Goal: Task Accomplishment & Management: Use online tool/utility

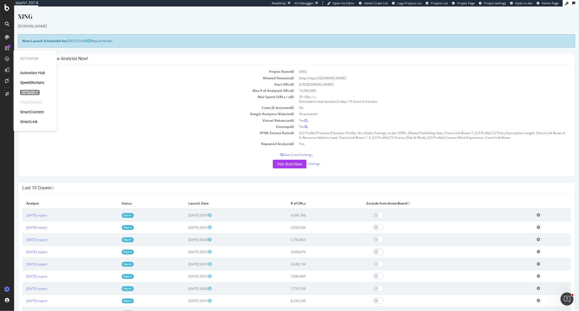
click at [33, 91] on div "SmartIndex" at bounding box center [30, 92] width 20 height 5
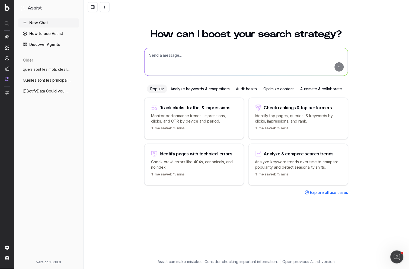
click at [231, 70] on textarea at bounding box center [247, 62] width 204 height 28
click at [195, 64] on textarea at bounding box center [247, 62] width 204 height 28
type textarea "w"
click at [204, 123] on div "Track clicks, traffic, & impressions Monitor performance trends, impressions, c…" at bounding box center [194, 119] width 100 height 42
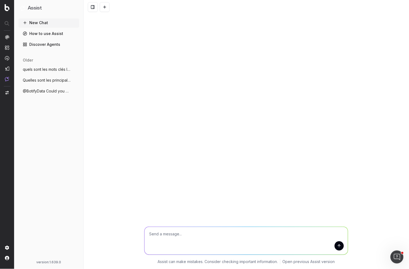
drag, startPoint x: 307, startPoint y: 236, endPoint x: 116, endPoint y: 235, distance: 191.1
click at [116, 235] on div "Change in clicks/CTR/impressions over last 28 days vs last (branded vs non-bran…" at bounding box center [247, 244] width 326 height 49
type textarea "Change in clicks/CTR/impressions over last 28 days vs last (branded vs non-bran…"
click at [52, 21] on button "New Chat" at bounding box center [48, 22] width 61 height 9
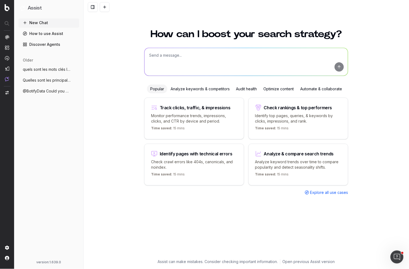
click at [212, 57] on textarea at bounding box center [247, 62] width 204 height 28
click at [248, 88] on div "Audit health" at bounding box center [246, 89] width 27 height 9
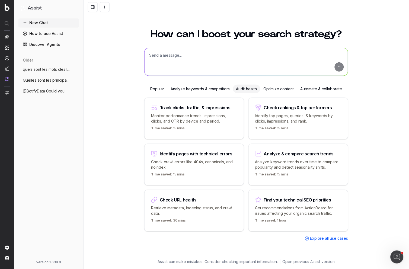
click at [267, 88] on div "Optimize content" at bounding box center [279, 89] width 37 height 9
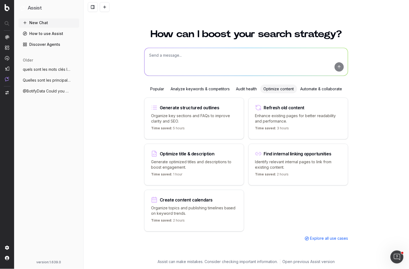
click at [136, 58] on div "How can I boost your search strategy? Popular Analyze keywords & competitors Au…" at bounding box center [247, 146] width 326 height 247
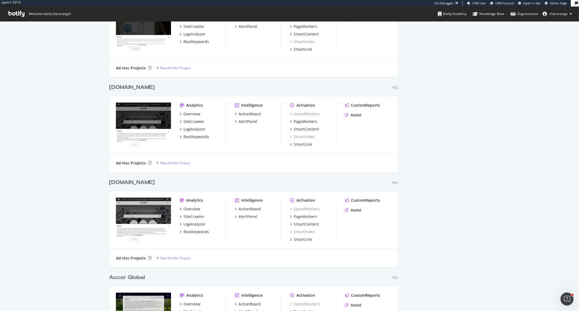
scroll to position [306, 570]
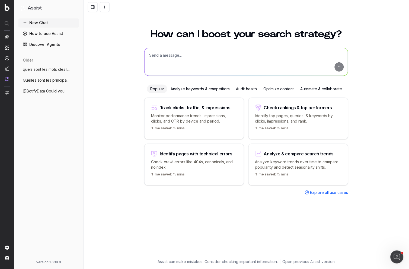
click at [234, 210] on div "How can I boost your search strategy? Popular Analyze keywords & competitors Au…" at bounding box center [246, 141] width 209 height 237
click at [349, 204] on div "How can I boost your search strategy? Popular Analyze keywords & competitors Au…" at bounding box center [246, 141] width 209 height 237
click at [194, 63] on textarea at bounding box center [247, 62] width 204 height 28
type textarea "WHAT ARE THE TOP PERFORMING KEYWORDS ON SISLEY it"
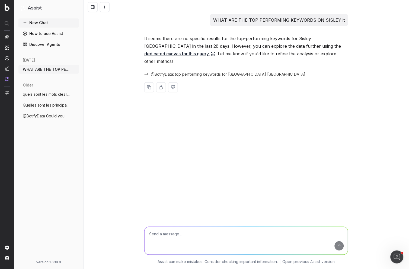
click at [216, 50] on link "dedicated canvas for this query" at bounding box center [179, 54] width 71 height 8
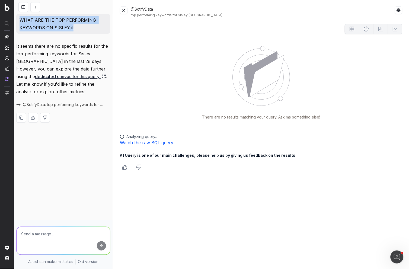
drag, startPoint x: 74, startPoint y: 26, endPoint x: 17, endPoint y: 17, distance: 57.8
click at [17, 17] on div "WHAT ARE THE TOP PERFORMING KEYWORDS ON SISLEY it" at bounding box center [63, 24] width 94 height 20
copy p "WHAT ARE THE TOP PERFORMING KEYWORDS ON SISLEY it"
click at [124, 11] on button at bounding box center [124, 11] width 8 height 8
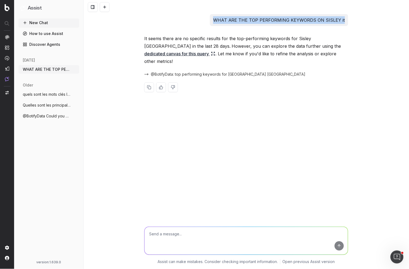
click at [55, 26] on button "New Chat" at bounding box center [48, 22] width 61 height 9
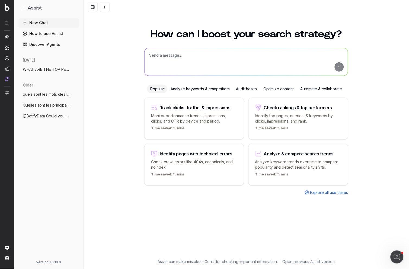
click at [185, 49] on textarea at bounding box center [247, 62] width 204 height 28
type textarea "What are the top performing non-branded keywords on sisley IT on the last 28 da…"
click at [340, 66] on button "submit" at bounding box center [339, 66] width 9 height 9
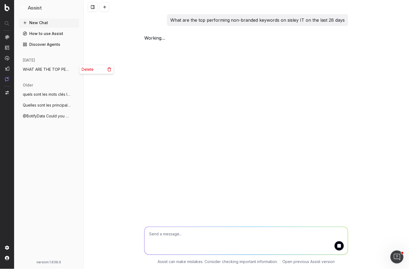
click at [75, 68] on circle "button" at bounding box center [75, 68] width 0 height 0
click at [84, 68] on span "Delete" at bounding box center [88, 69] width 12 height 5
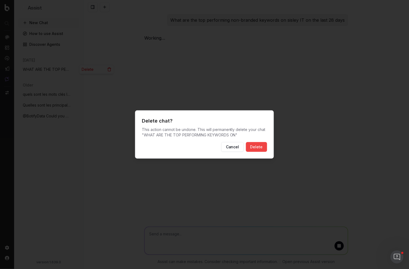
click at [247, 146] on button "Delete" at bounding box center [256, 147] width 21 height 10
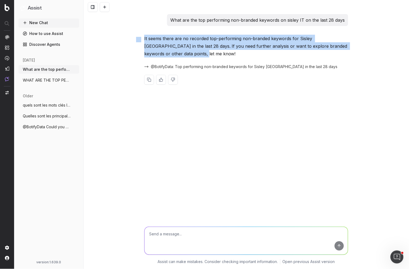
drag, startPoint x: 158, startPoint y: 55, endPoint x: 140, endPoint y: 39, distance: 24.1
click at [142, 39] on div "What are the top performing non-branded keywords on sisley IT on the last 28 da…" at bounding box center [246, 53] width 209 height 79
copy div "It seems there are no recorded top-performing non-branded keywords for Sisley I…"
click at [44, 24] on button "New Chat" at bounding box center [48, 22] width 61 height 9
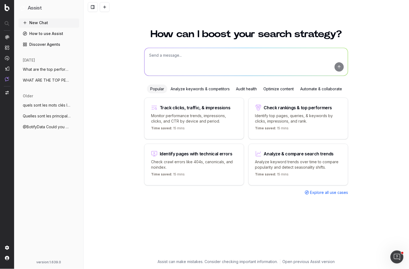
click at [211, 67] on textarea at bounding box center [247, 62] width 204 height 28
paste textarea "It seems there are no recorded top-performing non-branded keywords for Sisley I…"
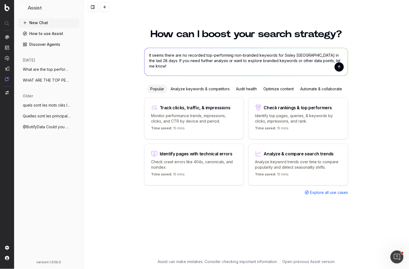
click at [291, 55] on textarea "It seems there are no recorded top-performing non-branded keywords for Sisley I…" at bounding box center [247, 62] width 204 height 28
click at [295, 56] on textarea "It seems there are no recorded top-performing non-branded keywords for Sisley I…" at bounding box center [247, 62] width 204 height 28
type textarea "It seems there are no recorded top-performing non-branded keywords for Sisley U…"
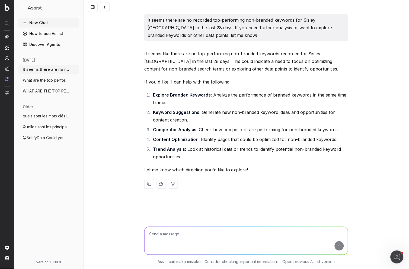
click at [74, 82] on icon "button" at bounding box center [75, 80] width 4 height 4
click at [108, 81] on icon at bounding box center [109, 80] width 4 height 4
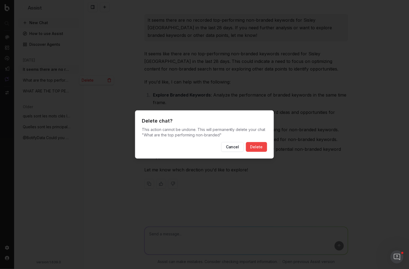
click at [261, 146] on button "Delete" at bounding box center [256, 147] width 21 height 10
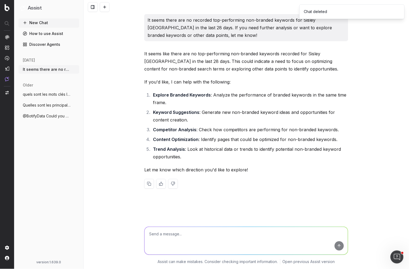
click at [74, 71] on icon "button" at bounding box center [75, 69] width 4 height 4
click at [109, 71] on icon at bounding box center [109, 69] width 2 height 3
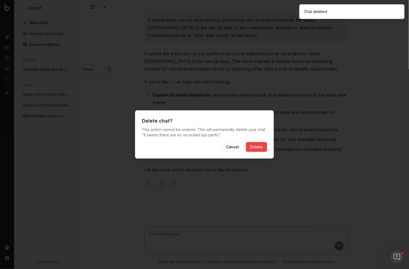
click at [258, 143] on button "Delete" at bounding box center [256, 147] width 21 height 10
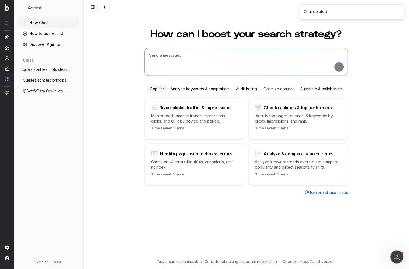
click at [188, 60] on textarea at bounding box center [247, 62] width 204 height 28
paste textarea "It seems there are no recorded top-performing non-branded keywords for Sisley I…"
type textarea "It seems there are no recorded top-performing non-branded keywords for Sisley I…"
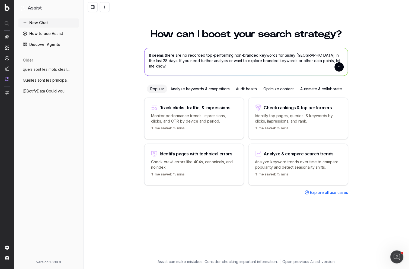
drag, startPoint x: 259, startPoint y: 55, endPoint x: 256, endPoint y: 50, distance: 6.0
click at [256, 50] on textarea "It seems there are no recorded top-performing non-branded keywords for Sisley I…" at bounding box center [247, 62] width 204 height 28
drag, startPoint x: 326, startPoint y: 65, endPoint x: 147, endPoint y: 42, distance: 180.9
click at [147, 42] on div "How can I boost your search strategy? It seems there are no recorded top-perfor…" at bounding box center [246, 141] width 209 height 237
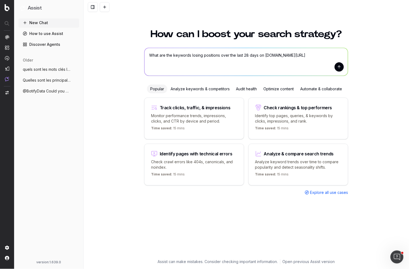
type textarea "What are the keywords losing positions over the last 28 days on sisley-paris.co…"
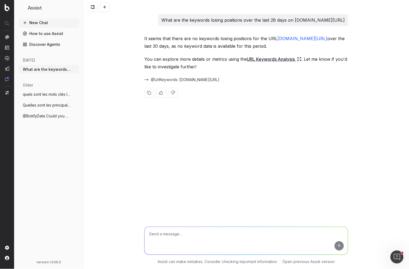
click at [285, 58] on link "URL Keywords Analysis" at bounding box center [274, 59] width 55 height 8
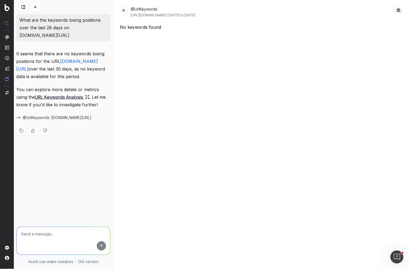
click at [125, 11] on button at bounding box center [124, 11] width 8 height 8
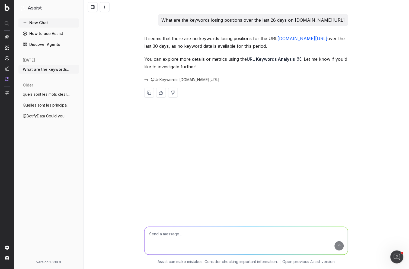
click at [74, 70] on icon "button" at bounding box center [75, 69] width 4 height 4
click at [110, 69] on icon at bounding box center [109, 69] width 4 height 4
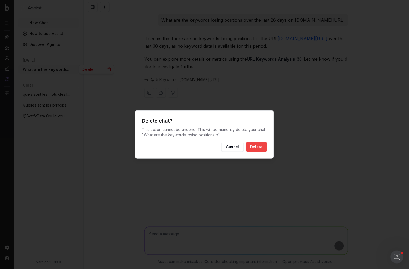
click at [254, 150] on button "Delete" at bounding box center [256, 147] width 21 height 10
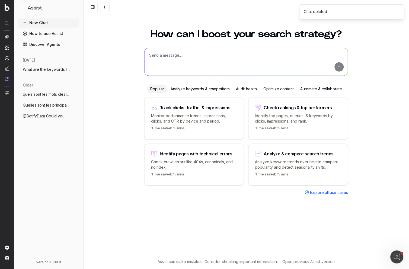
click at [170, 60] on textarea at bounding box center [247, 62] width 204 height 28
type textarea "how to i"
drag, startPoint x: 173, startPoint y: 58, endPoint x: 147, endPoint y: 56, distance: 25.6
click at [147, 56] on textarea "how to i" at bounding box center [247, 62] width 204 height 28
paste textarea "https://www.sisley-paris.com/es-ES/como-elegir-tu-protector-solar/magazine-sunc…"
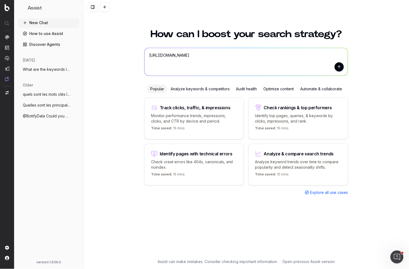
drag, startPoint x: 272, startPoint y: 66, endPoint x: 315, endPoint y: 55, distance: 44.0
click at [315, 55] on textarea "https://www.sisley-paris.com/es-ES/como-elegir-tu-protector-solar/magazine-sunc…" at bounding box center [247, 62] width 204 height 28
type textarea "https://www.sisley-paris.com/es-ES/como-elegir-tu-protector-solar/magazine-sunc…"
drag, startPoint x: 274, startPoint y: 56, endPoint x: 127, endPoint y: 56, distance: 147.1
click at [127, 56] on div "How can I boost your search strategy? https://www.sisley-paris.com/es-ES/como-e…" at bounding box center [247, 146] width 326 height 247
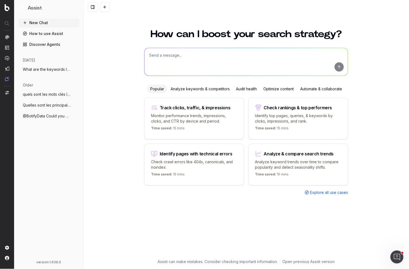
click at [286, 88] on div "Optimize content" at bounding box center [279, 89] width 37 height 9
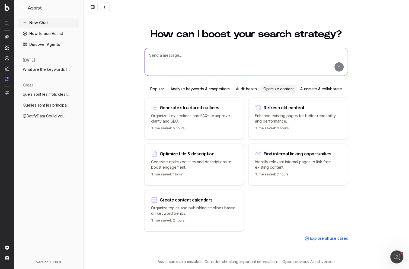
click at [288, 113] on p "Enhance existing pages for better readability and performance." at bounding box center [298, 118] width 86 height 11
type textarea "Improve the readability of"
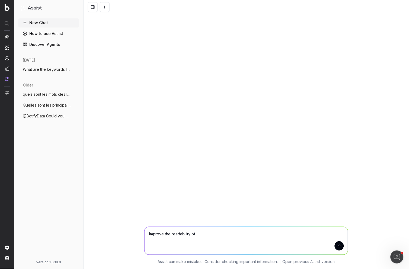
click at [217, 234] on textarea "Improve the readability of" at bounding box center [247, 241] width 204 height 28
click at [206, 235] on textarea "Improve the readability of" at bounding box center [247, 241] width 204 height 28
drag, startPoint x: 201, startPoint y: 234, endPoint x: 130, endPoint y: 234, distance: 71.1
click at [130, 234] on div "Improve the readability of Improve the readability of Assist can make mistakes.…" at bounding box center [247, 244] width 326 height 49
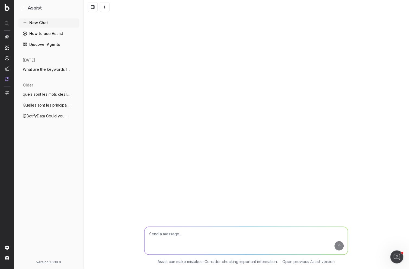
click at [53, 24] on button "New Chat" at bounding box center [48, 22] width 61 height 9
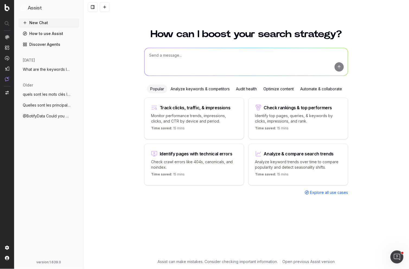
click at [179, 56] on textarea at bounding box center [247, 62] width 204 height 28
paste textarea
click at [217, 56] on textarea "How can I optimize this article" at bounding box center [247, 62] width 204 height 28
paste textarea "https://www.sisley-paris.com/es-ES/como-elegir-tu-protector-solar/magazine-sunc…"
drag, startPoint x: 216, startPoint y: 62, endPoint x: 136, endPoint y: 52, distance: 80.4
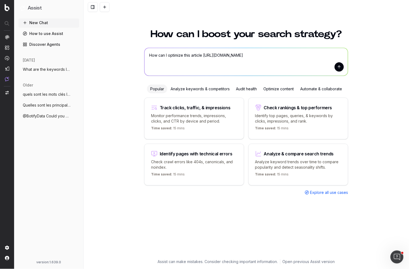
click at [136, 52] on div "How can I boost your search strategy? How can I optimize this article https://w…" at bounding box center [247, 146] width 326 height 247
paste textarea
type textarea "https://www.sisley-paris.com/es-ES/como-elegir-tu-protector-solar/magazine-sunc…"
drag, startPoint x: 327, startPoint y: 55, endPoint x: 115, endPoint y: 54, distance: 212.0
click at [118, 54] on div "How can I boost your search strategy? https://www.sisley-paris.com/es-ES/como-e…" at bounding box center [247, 146] width 326 height 247
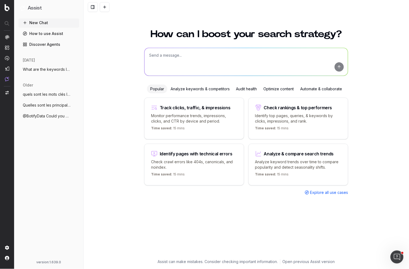
click at [177, 56] on textarea at bounding box center [247, 62] width 204 height 28
paste textarea "https://www.sisley-paris.com/es-ES/como-elegir-tu-protector-solar/magazine-sunc…"
type textarea "How can I optimize this article https://www.sisley-paris.com/es-ES/como-elegir-…"
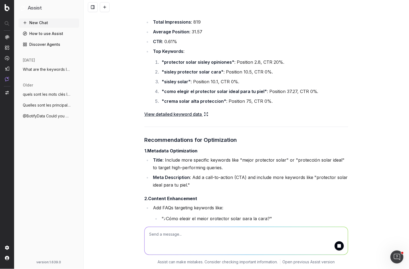
scroll to position [345, 0]
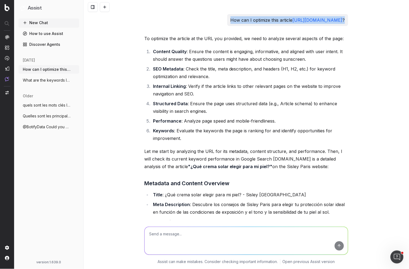
drag, startPoint x: 221, startPoint y: 27, endPoint x: 143, endPoint y: 17, distance: 78.3
click at [228, 17] on div "How can I optimize this article https://www.sisley-paris.com/es-ES/como-elegir-…" at bounding box center [288, 20] width 121 height 12
copy p "How can I optimize this article https://www.sisley-paris.com/es-ES/como-elegir-…"
click at [47, 24] on button "New Chat" at bounding box center [48, 22] width 61 height 9
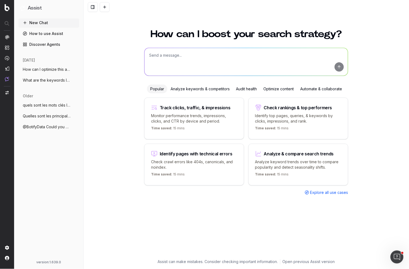
click at [179, 53] on textarea at bounding box center [247, 62] width 204 height 28
paste textarea
type textarea "How can I optimize meta tags for this page"
drag, startPoint x: 231, startPoint y: 55, endPoint x: 144, endPoint y: 52, distance: 86.7
click at [144, 52] on div "How can I optimize meta tags for this page" at bounding box center [246, 62] width 204 height 28
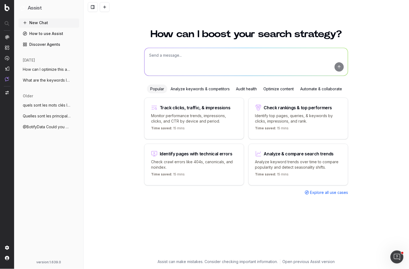
click at [173, 65] on textarea at bounding box center [247, 62] width 204 height 28
paste textarea "https://www.sisley-paris.com/es-ES/como-elegir-tu-protector-solar/magazine-sunc…"
type textarea "https://www.sisley-paris.com/es-ES/como-elegir-tu-protector-solar/magazine-sunc…"
drag, startPoint x: 299, startPoint y: 55, endPoint x: 102, endPoint y: 51, distance: 197.7
click at [102, 51] on div "How can I boost your search strategy? https://www.sisley-paris.com/es-ES/como-e…" at bounding box center [247, 146] width 326 height 247
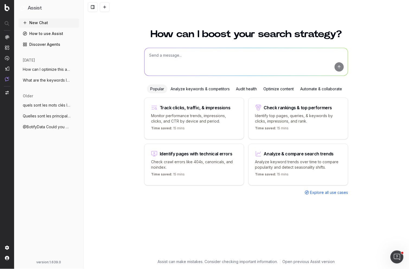
click at [182, 61] on textarea at bounding box center [247, 62] width 204 height 28
paste textarea "https://www.sisley-paris.com/es-ES/como-elegir-tu-protector-solar/magazine-sunc…"
type textarea "How can I optimize the content of this article https://www.sisley-paris.com/es-…"
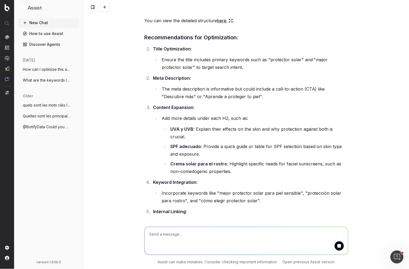
scroll to position [398, 0]
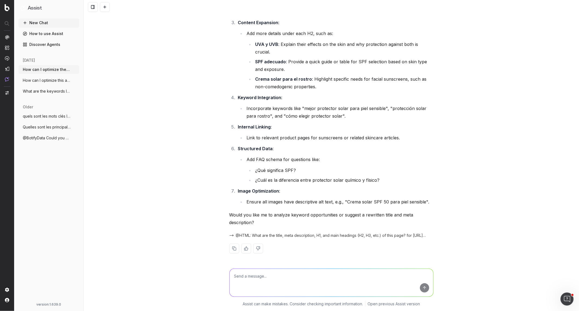
scroll to position [439, 0]
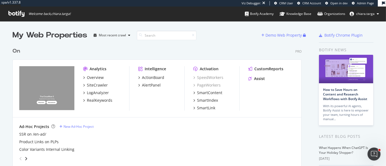
scroll to position [162, 377]
click at [97, 94] on div "LogAnalyzer" at bounding box center [98, 92] width 22 height 5
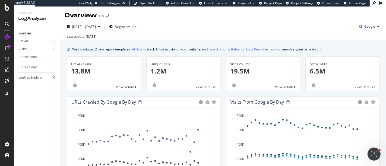
scroll to position [6, 0]
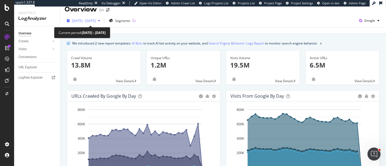
click at [102, 21] on div "button" at bounding box center [99, 20] width 7 height 3
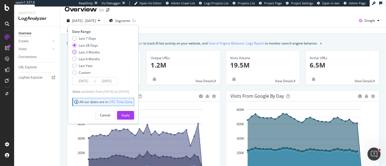
click at [96, 51] on div "Last 3 Months" at bounding box center [89, 52] width 21 height 5
type input "2025/06/01"
click at [130, 112] on div "Apply" at bounding box center [125, 115] width 8 height 8
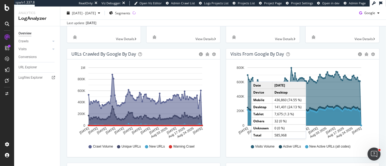
scroll to position [34, 0]
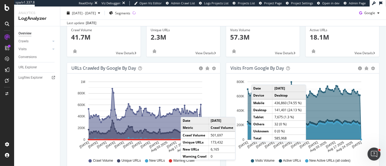
click at [186, 111] on circle "A chart." at bounding box center [187, 110] width 3 height 3
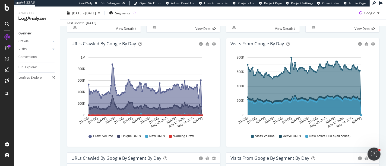
scroll to position [59, 0]
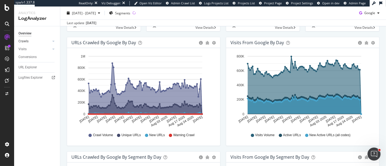
click at [45, 40] on link "Crawls" at bounding box center [34, 42] width 32 height 6
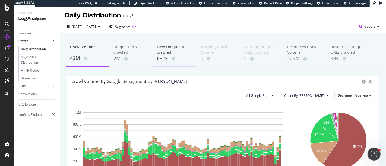
click at [159, 49] on div "New Unique URLs crawled" at bounding box center [174, 49] width 35 height 11
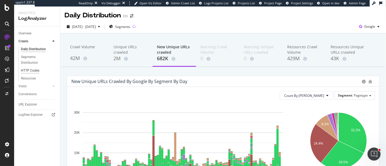
click at [35, 70] on div "HTTP Codes" at bounding box center [30, 71] width 18 height 6
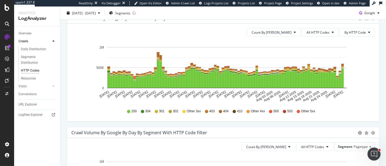
scroll to position [181, 0]
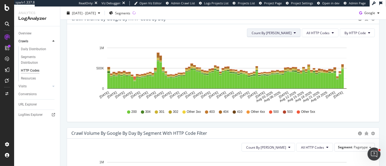
click at [284, 35] on button "Count By Day" at bounding box center [273, 33] width 53 height 9
click at [319, 31] on span "All HTTP Codes" at bounding box center [318, 33] width 23 height 5
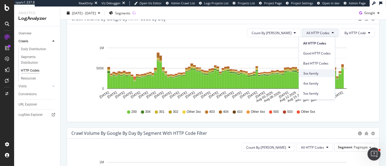
click at [312, 73] on span "3xx family" at bounding box center [316, 73] width 27 height 5
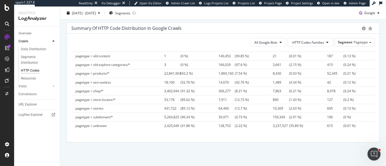
scroll to position [0, 0]
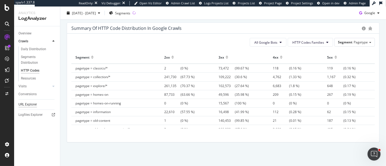
click at [36, 104] on div "URL Explorer" at bounding box center [27, 105] width 18 height 6
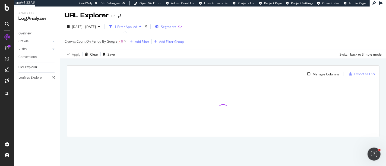
click at [172, 28] on div "Segments" at bounding box center [165, 26] width 21 height 5
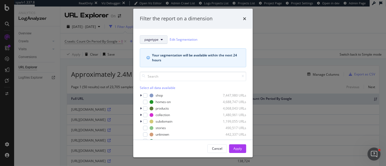
click at [154, 43] on button "pagetype" at bounding box center [154, 39] width 28 height 9
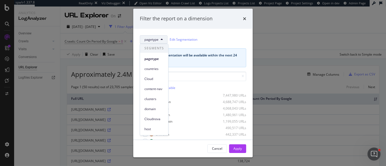
click at [154, 43] on button "pagetype" at bounding box center [154, 39] width 28 height 9
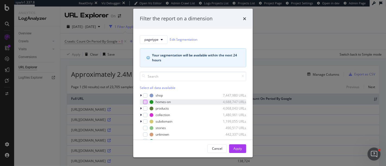
click at [145, 102] on div "modal" at bounding box center [145, 102] width 4 height 4
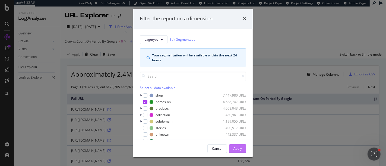
click at [239, 149] on div "Apply" at bounding box center [237, 148] width 8 height 5
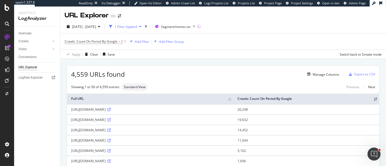
drag, startPoint x: 70, startPoint y: 149, endPoint x: 103, endPoint y: 150, distance: 32.6
click at [103, 150] on td "[URL][DOMAIN_NAME]" at bounding box center [150, 151] width 166 height 10
copy div "[URL][DOMAIN_NAME]"
click at [141, 45] on button "Add Filter" at bounding box center [139, 41] width 22 height 7
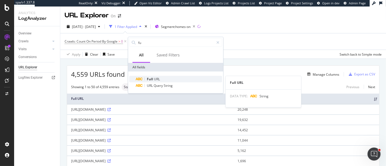
type input "fu"
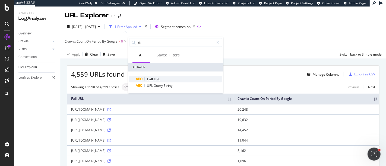
click at [152, 76] on div "Full URL" at bounding box center [179, 79] width 86 height 7
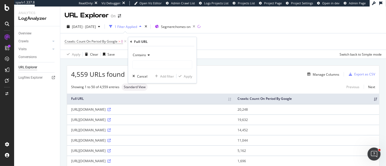
click at [145, 58] on div "Contains" at bounding box center [162, 55] width 60 height 9
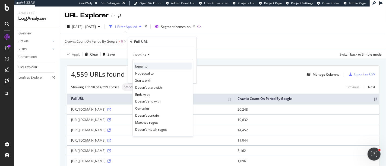
click at [142, 64] on span "Equal to" at bounding box center [141, 66] width 12 height 5
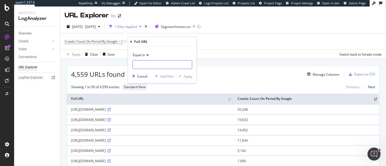
click at [142, 64] on input "text" at bounding box center [162, 65] width 59 height 9
paste input "https://www.on.com/"
type input "https://www.on.com/"
click at [182, 76] on div "button" at bounding box center [179, 76] width 7 height 3
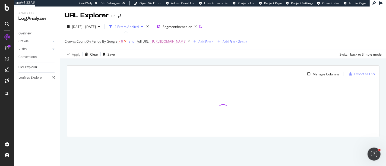
click at [126, 42] on icon at bounding box center [125, 41] width 5 height 5
click at [331, 72] on div "Manage Columns" at bounding box center [326, 74] width 27 height 5
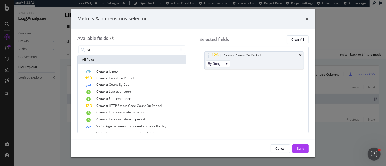
type input "c"
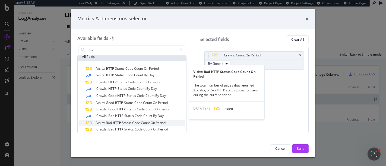
scroll to position [13, 0]
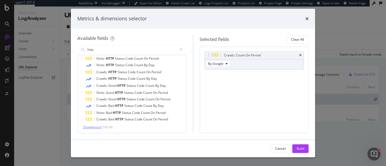
type input "http"
click at [97, 126] on span "Show 4 more" at bounding box center [92, 127] width 18 height 5
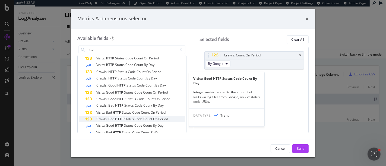
scroll to position [12, 0]
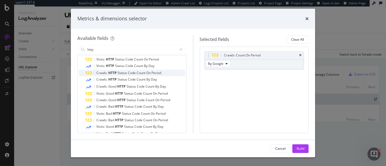
click at [139, 72] on span "Count" at bounding box center [142, 73] width 10 height 5
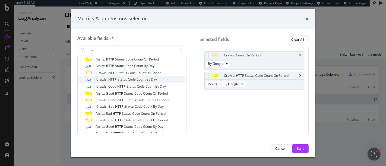
click at [135, 78] on span "Code" at bounding box center [132, 79] width 9 height 5
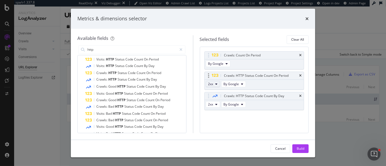
click at [214, 82] on button "2xx" at bounding box center [213, 84] width 14 height 7
click at [216, 103] on span "3xx" at bounding box center [217, 103] width 15 height 5
click at [218, 102] on button "2xx" at bounding box center [213, 104] width 14 height 7
click at [217, 140] on span "302" at bounding box center [217, 141] width 15 height 5
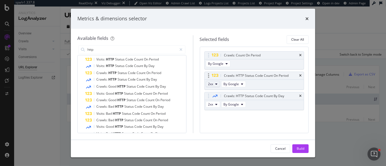
click at [216, 85] on icon "modal" at bounding box center [217, 84] width 2 height 3
click at [217, 113] on div "302" at bounding box center [217, 117] width 23 height 8
click at [214, 85] on button "2xx" at bounding box center [213, 84] width 14 height 7
click at [216, 119] on div "302" at bounding box center [217, 117] width 23 height 8
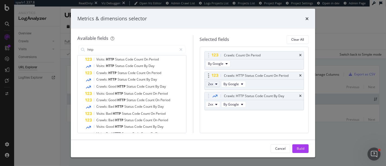
click at [216, 84] on icon "modal" at bounding box center [217, 84] width 2 height 3
click at [231, 92] on div "Crawls: HTTP Status Code Count By Day" at bounding box center [254, 96] width 99 height 8
click at [217, 85] on icon "modal" at bounding box center [217, 84] width 2 height 3
click at [214, 114] on div "302" at bounding box center [217, 117] width 23 height 8
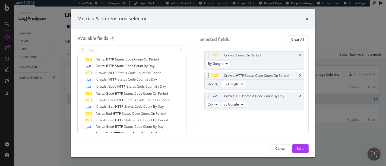
click at [214, 83] on button "2xx" at bounding box center [213, 84] width 14 height 7
click at [216, 125] on span "302" at bounding box center [217, 124] width 15 height 5
click at [299, 148] on div "Build" at bounding box center [301, 148] width 8 height 5
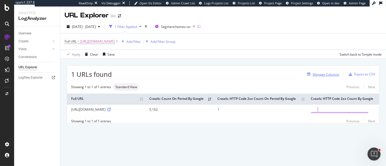
click at [320, 72] on div "Manage Columns" at bounding box center [326, 74] width 27 height 5
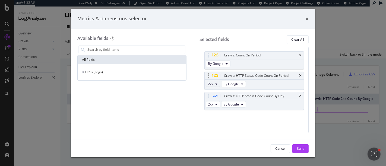
click at [217, 83] on icon "modal" at bounding box center [217, 84] width 2 height 3
click at [214, 122] on span "5xx" at bounding box center [217, 123] width 15 height 5
click at [214, 83] on button "2xx" at bounding box center [213, 84] width 14 height 7
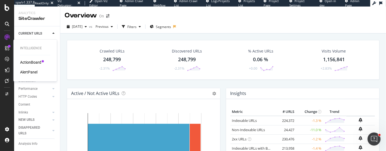
click at [26, 71] on div "AlertPanel" at bounding box center [28, 71] width 17 height 5
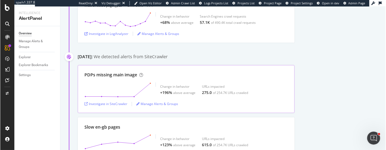
scroll to position [637, 0]
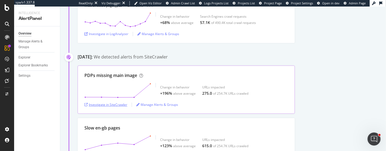
click at [117, 104] on div "Investigate in SiteCrawler" at bounding box center [105, 104] width 43 height 5
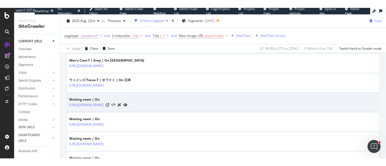
scroll to position [232, 0]
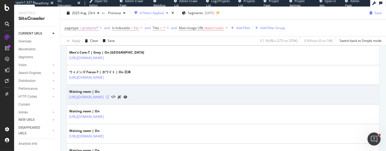
click at [109, 96] on icon at bounding box center [107, 96] width 3 height 3
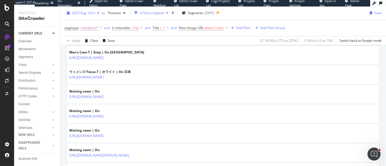
click at [86, 14] on span "2025 Aug. 23rd" at bounding box center [83, 13] width 23 height 5
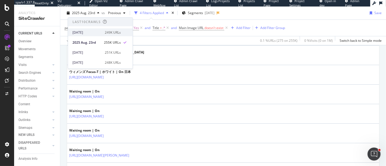
click at [96, 32] on div "[DATE]" at bounding box center [86, 32] width 29 height 5
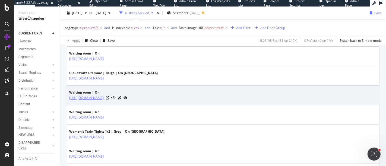
scroll to position [231, 0]
click at [109, 97] on icon at bounding box center [107, 97] width 3 height 3
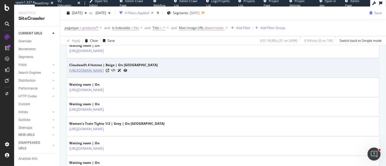
scroll to position [240, 0]
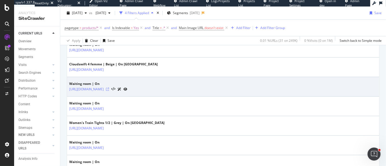
click at [109, 88] on icon at bounding box center [107, 89] width 3 height 3
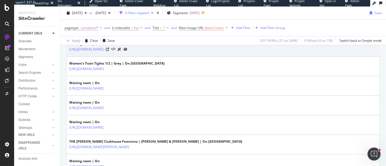
scroll to position [302, 0]
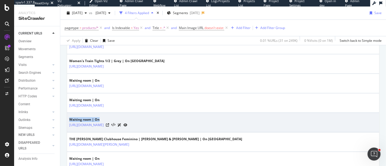
drag, startPoint x: 70, startPoint y: 118, endPoint x: 100, endPoint y: 118, distance: 30.1
click at [100, 118] on div "Waiting room | On" at bounding box center [98, 119] width 58 height 5
copy div "Waiting room | On"
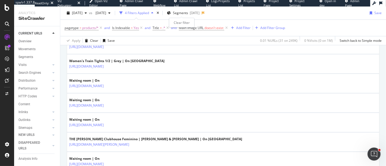
click at [160, 11] on div "times" at bounding box center [158, 12] width 5 height 5
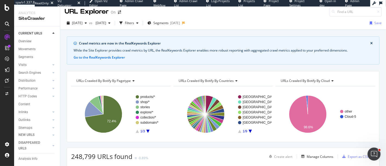
scroll to position [4, 0]
click at [141, 26] on div "Filters" at bounding box center [128, 23] width 23 height 8
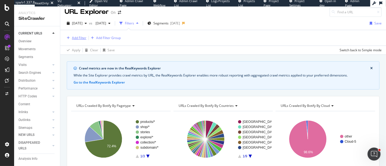
click at [82, 37] on div "Add Filter" at bounding box center [79, 38] width 14 height 5
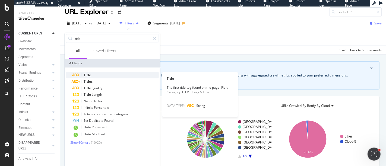
type input "title"
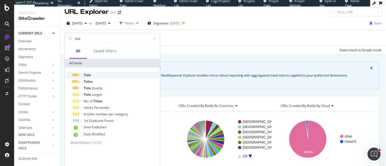
click at [90, 74] on span "Title" at bounding box center [87, 75] width 7 height 5
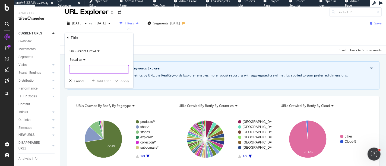
click at [93, 65] on input "text" at bounding box center [99, 69] width 59 height 9
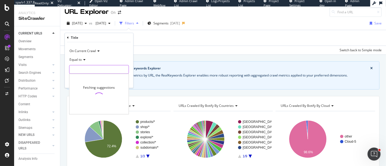
paste input "Waiting room | On"
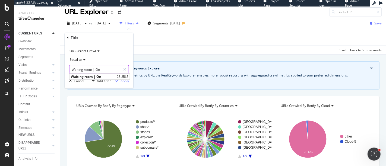
type input "Waiting room | On"
click at [82, 62] on div "Equal to" at bounding box center [99, 59] width 60 height 9
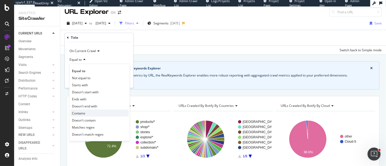
click at [84, 110] on div "Contains" at bounding box center [100, 113] width 58 height 7
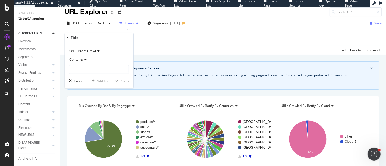
click at [97, 74] on div "On Current Crawl Contains Cancel Add filter Apply" at bounding box center [99, 65] width 68 height 46
click at [95, 71] on input "text" at bounding box center [99, 69] width 59 height 9
paste input "Waiting room | On"
drag, startPoint x: 94, startPoint y: 69, endPoint x: 107, endPoint y: 72, distance: 13.8
click at [107, 72] on input "Waiting room | On" at bounding box center [95, 69] width 51 height 9
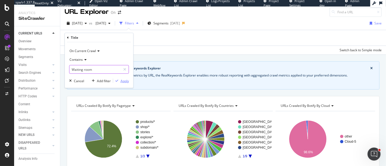
type input "Waiting room"
click at [122, 81] on div "Apply" at bounding box center [125, 80] width 8 height 5
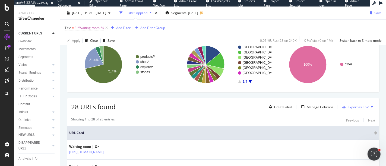
scroll to position [79, 0]
click at [87, 14] on icon "button" at bounding box center [86, 12] width 2 height 3
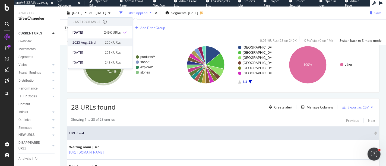
click at [97, 40] on div "2025 Aug. 23rd" at bounding box center [86, 42] width 29 height 5
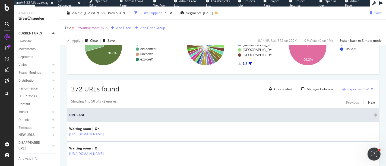
scroll to position [97, 0]
click at [97, 14] on icon "button" at bounding box center [98, 12] width 2 height 3
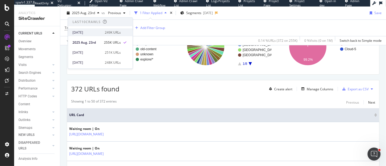
click at [95, 34] on div "2025 Aug. 30th" at bounding box center [86, 32] width 29 height 5
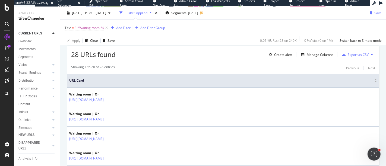
scroll to position [134, 0]
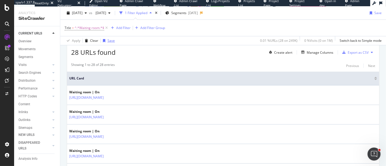
click at [108, 40] on div "Save" at bounding box center [111, 40] width 7 height 5
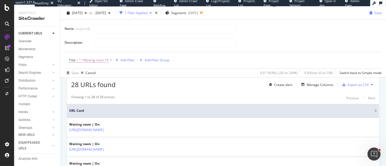
scroll to position [166, 0]
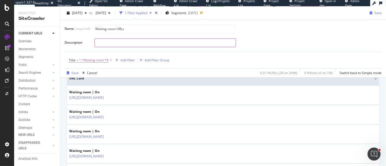
type input "Waiting room URLs"
click at [95, 40] on input "text" at bounding box center [165, 43] width 141 height 8
type input "Waiting room"
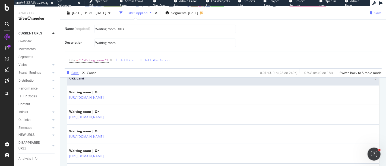
click at [74, 72] on div "Save" at bounding box center [74, 73] width 7 height 5
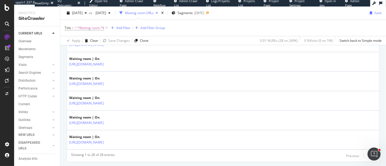
scroll to position [617, 0]
click at [83, 15] on span "[DATE]" at bounding box center [77, 13] width 11 height 5
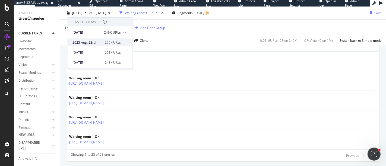
click at [88, 40] on div "2025 Aug. 23rd" at bounding box center [86, 42] width 29 height 5
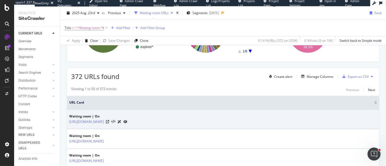
scroll to position [109, 0]
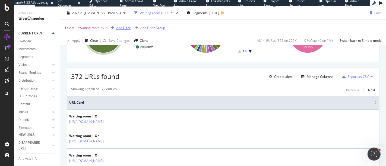
click at [119, 26] on div "Add Filter" at bounding box center [123, 28] width 14 height 5
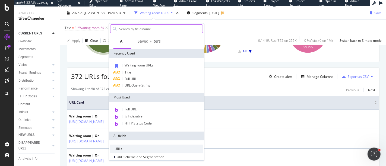
click at [181, 30] on input "text" at bounding box center [161, 29] width 84 height 8
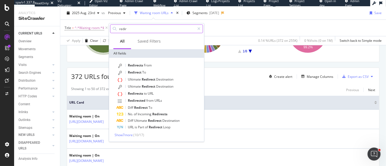
click at [122, 27] on input "redir" at bounding box center [157, 29] width 76 height 8
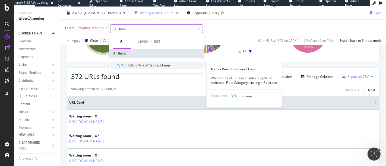
type input "loop"
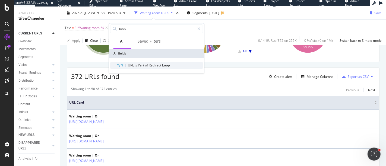
click at [138, 66] on span "Part" at bounding box center [141, 65] width 7 height 5
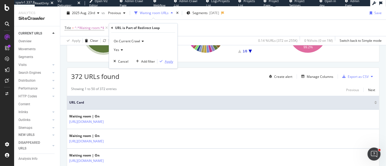
click at [165, 64] on button "Apply" at bounding box center [165, 61] width 16 height 5
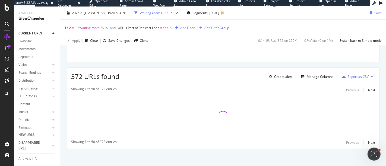
click at [107, 27] on icon at bounding box center [106, 27] width 5 height 5
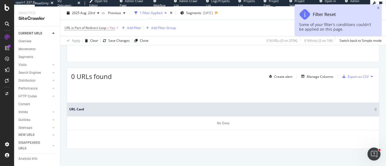
scroll to position [110, 0]
click at [87, 14] on span "2025 Aug. 23rd" at bounding box center [83, 13] width 23 height 5
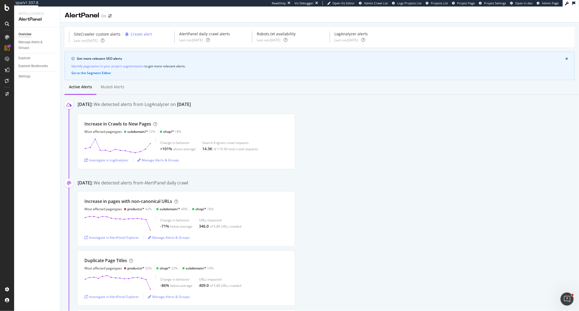
scroll to position [513, 0]
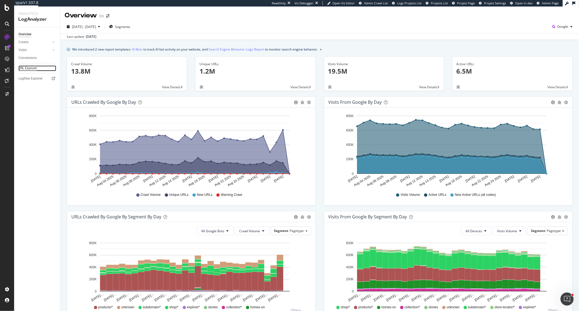
click at [25, 66] on div "URL Explorer" at bounding box center [27, 68] width 18 height 6
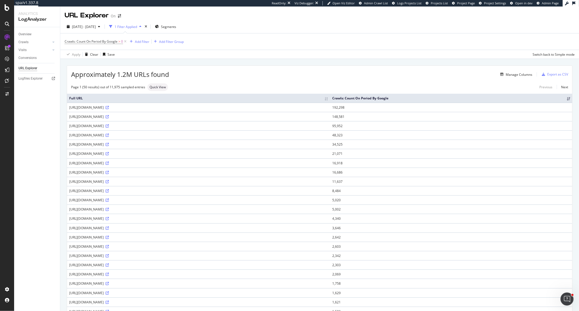
drag, startPoint x: 68, startPoint y: 108, endPoint x: 99, endPoint y: 106, distance: 31.0
click at [99, 106] on td "[URL][DOMAIN_NAME]" at bounding box center [198, 107] width 263 height 9
copy div "[URL][DOMAIN_NAME]"
click at [139, 41] on div "Add Filter" at bounding box center [142, 41] width 14 height 5
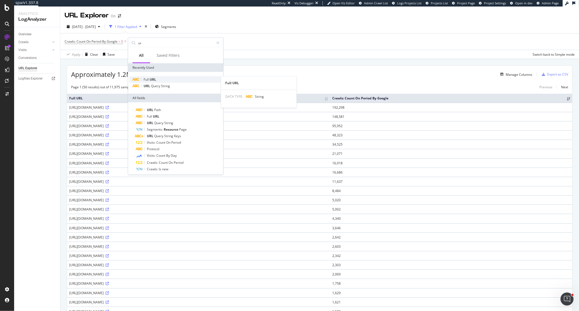
type input "ur"
click at [162, 79] on div "Full URL" at bounding box center [175, 79] width 93 height 7
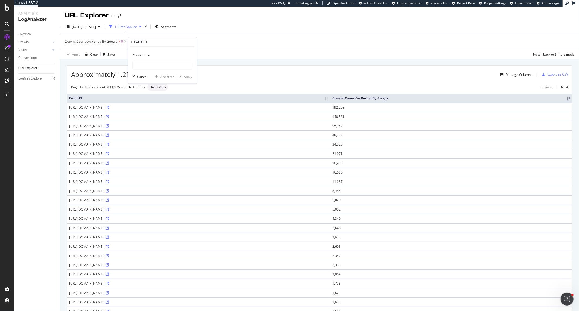
click at [147, 57] on div "Contains" at bounding box center [162, 55] width 60 height 9
click at [147, 65] on span "Equal to" at bounding box center [141, 66] width 12 height 5
click at [147, 65] on input "text" at bounding box center [162, 65] width 59 height 9
paste input "[URL][DOMAIN_NAME]"
type input "[URL][DOMAIN_NAME]"
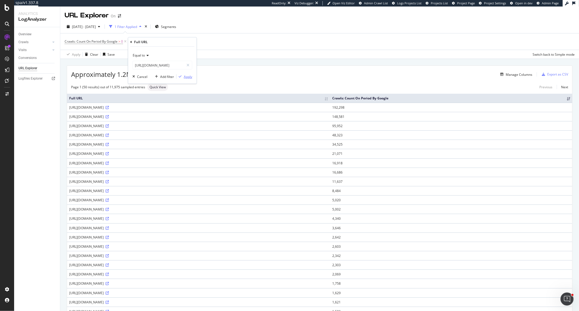
click at [188, 75] on div "Apply" at bounding box center [188, 76] width 8 height 5
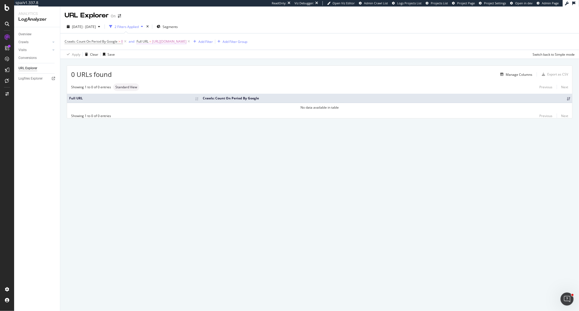
click at [181, 42] on span "[URL][DOMAIN_NAME]" at bounding box center [169, 42] width 34 height 8
click at [175, 62] on input "[URL][DOMAIN_NAME]" at bounding box center [167, 64] width 51 height 9
type input "[URL][DOMAIN_NAME]"
click at [189, 75] on icon "button" at bounding box center [189, 75] width 3 height 3
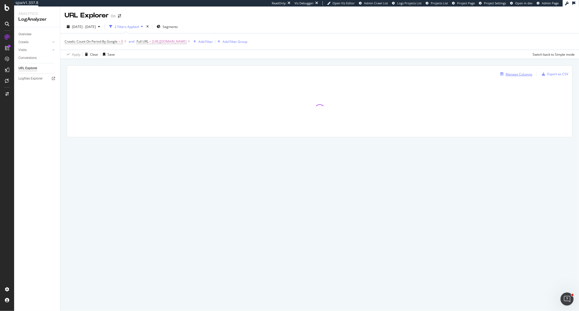
click at [514, 76] on div "Manage Columns" at bounding box center [519, 74] width 27 height 5
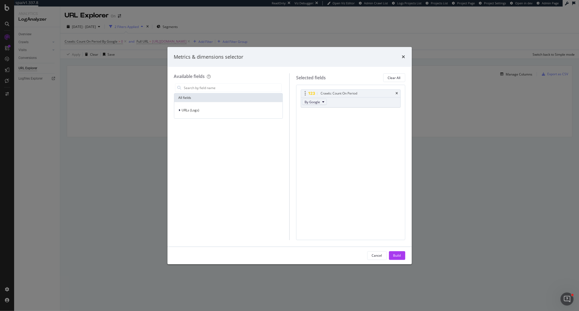
click at [315, 101] on span "By Google" at bounding box center [312, 102] width 15 height 5
click at [228, 83] on div "modal" at bounding box center [228, 87] width 109 height 11
click at [227, 86] on input "modal" at bounding box center [233, 88] width 98 height 8
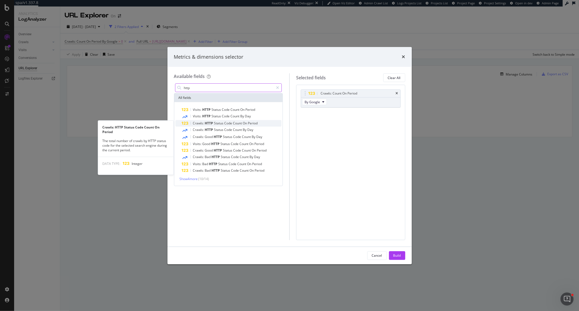
type input "http"
click at [218, 122] on span "Status" at bounding box center [219, 123] width 10 height 5
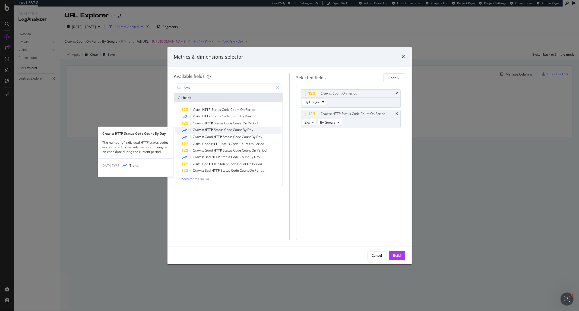
click at [218, 128] on span "Status" at bounding box center [219, 129] width 10 height 5
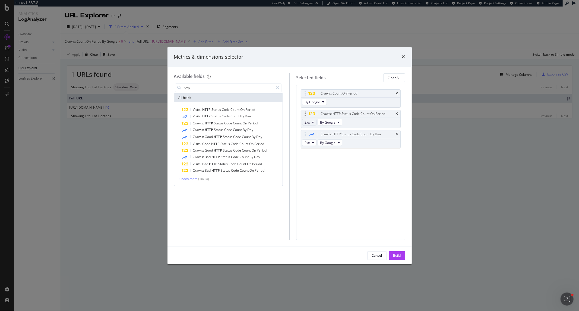
click at [304, 124] on button "2xx" at bounding box center [309, 122] width 14 height 7
click at [315, 165] on span "302" at bounding box center [314, 162] width 15 height 5
click at [307, 121] on span "2xx" at bounding box center [307, 122] width 5 height 5
click at [314, 161] on span "302" at bounding box center [314, 162] width 15 height 5
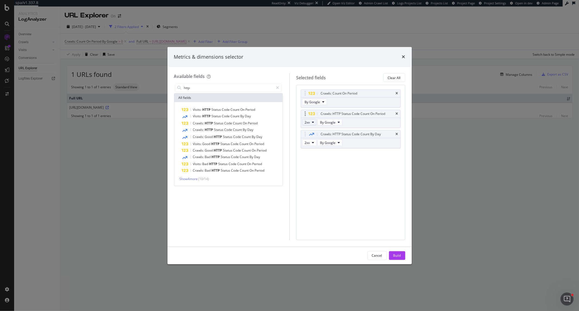
click at [314, 121] on button "2xx" at bounding box center [309, 122] width 14 height 7
click at [314, 144] on span "3xx" at bounding box center [314, 142] width 15 height 5
click at [311, 124] on button "2xx" at bounding box center [309, 122] width 14 height 7
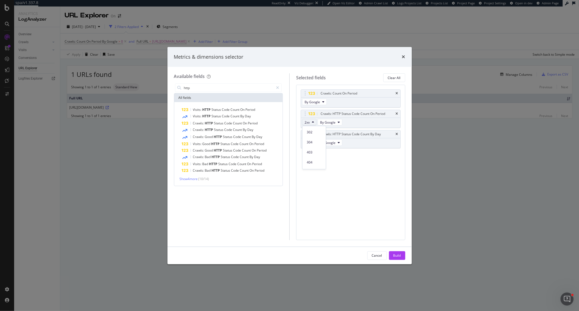
click at [375, 177] on div "Crawls: Count On Period By Google Crawls: HTTP Status Code Count On Period 2xx …" at bounding box center [350, 162] width 109 height 155
click at [311, 122] on button "2xx" at bounding box center [309, 122] width 14 height 7
click at [314, 142] on div "4xx" at bounding box center [313, 139] width 23 height 8
click at [314, 122] on icon "modal" at bounding box center [313, 122] width 2 height 3
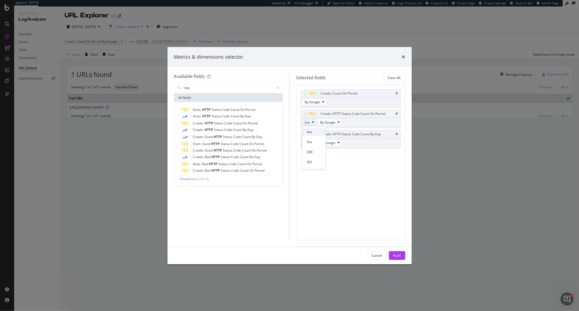
scroll to position [30, 0]
click at [316, 150] on span "301" at bounding box center [314, 152] width 15 height 5
click at [313, 141] on icon "modal" at bounding box center [313, 142] width 2 height 3
click at [316, 173] on span "4xx" at bounding box center [314, 172] width 15 height 5
click at [309, 142] on span "2xx" at bounding box center [307, 142] width 5 height 5
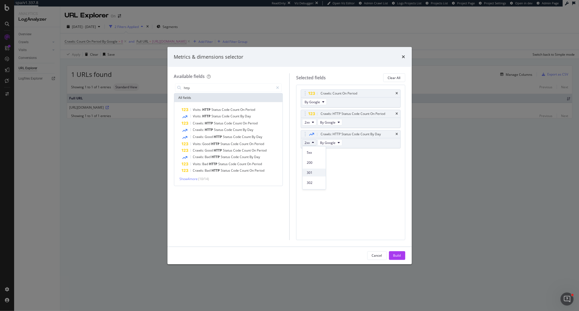
click at [315, 170] on span "301" at bounding box center [314, 172] width 15 height 5
click at [314, 143] on icon "modal" at bounding box center [313, 142] width 2 height 3
click at [318, 169] on div "301" at bounding box center [313, 173] width 23 height 8
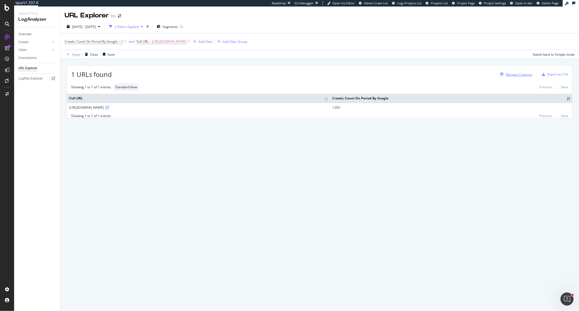
click at [503, 77] on div "Manage Columns" at bounding box center [515, 74] width 34 height 6
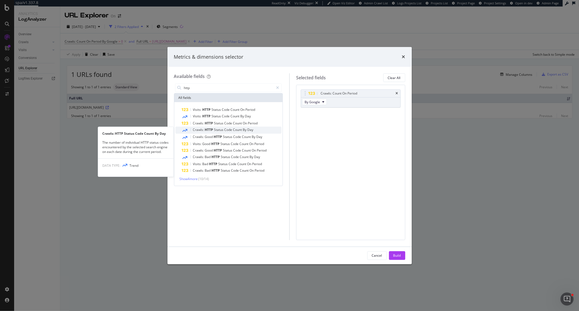
type input "http"
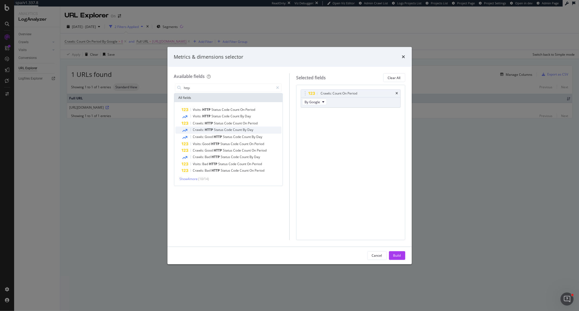
click at [225, 130] on span "Code" at bounding box center [229, 129] width 9 height 5
click at [311, 125] on button "2xx" at bounding box center [309, 122] width 14 height 7
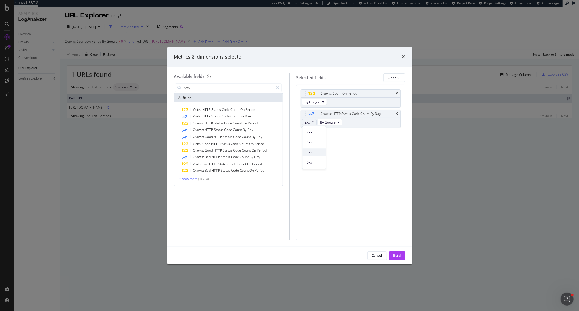
click at [315, 150] on span "4xx" at bounding box center [314, 152] width 15 height 5
click at [312, 122] on icon "modal" at bounding box center [313, 122] width 2 height 3
click at [314, 157] on div "5xx" at bounding box center [313, 161] width 23 height 10
click at [555, 34] on div "Metrics & dimensions selector Available fields http All fields Visits: HTTP Sta…" at bounding box center [289, 155] width 579 height 311
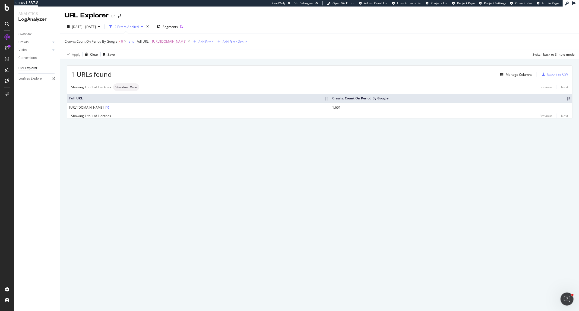
click at [571, 5] on button at bounding box center [574, 3] width 9 height 8
drag, startPoint x: 68, startPoint y: 109, endPoint x: 102, endPoint y: 109, distance: 34.2
click at [102, 109] on td "[URL][DOMAIN_NAME]" at bounding box center [198, 107] width 263 height 9
copy div "[URL][DOMAIN_NAME]"
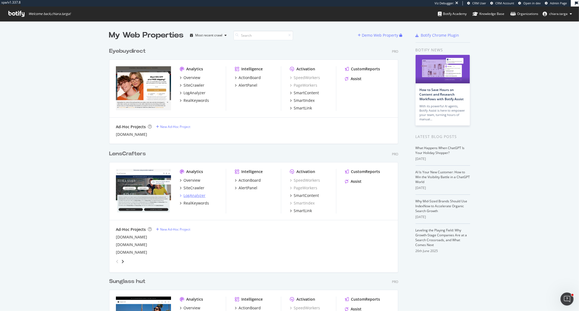
click at [196, 194] on div "LogAnalyzer" at bounding box center [195, 195] width 22 height 5
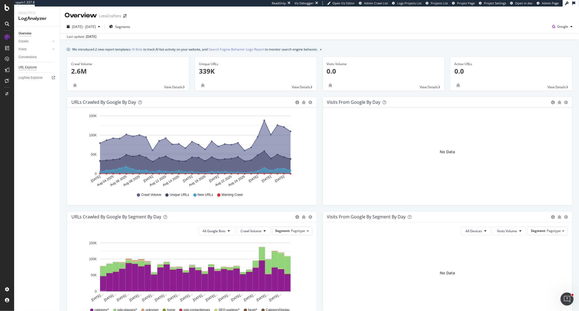
click at [25, 67] on div "URL Explorer" at bounding box center [27, 68] width 18 height 6
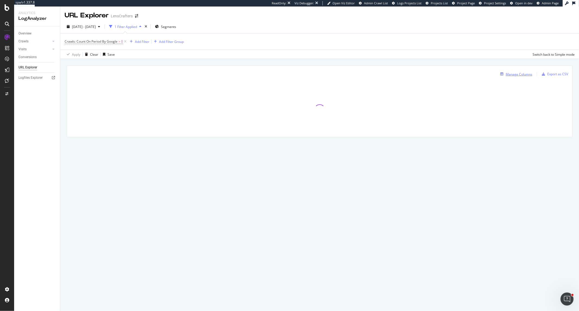
click at [527, 74] on div "Manage Columns" at bounding box center [519, 74] width 27 height 5
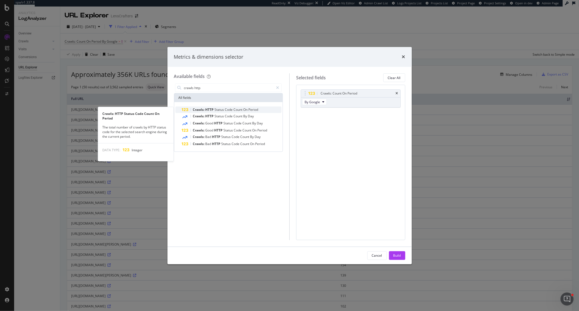
type input "crawls http"
click at [233, 110] on span "Code" at bounding box center [229, 109] width 9 height 5
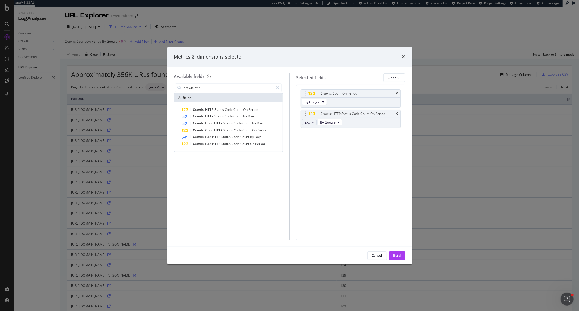
click at [311, 121] on button "2xx" at bounding box center [309, 122] width 14 height 7
click at [316, 146] on div "3xx" at bounding box center [313, 142] width 23 height 8
click at [314, 123] on button "2xx" at bounding box center [309, 122] width 14 height 7
click at [313, 153] on span "4xx" at bounding box center [314, 152] width 15 height 5
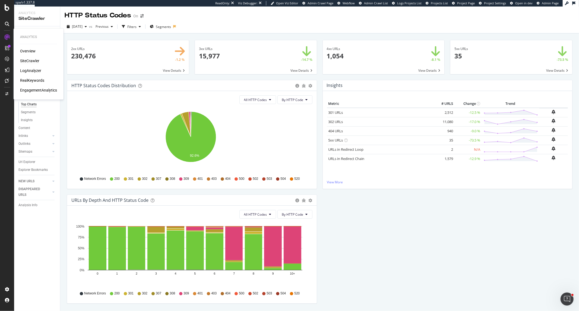
drag, startPoint x: 37, startPoint y: 70, endPoint x: 52, endPoint y: 65, distance: 15.7
click at [37, 70] on div "LogAnalyzer" at bounding box center [30, 70] width 21 height 5
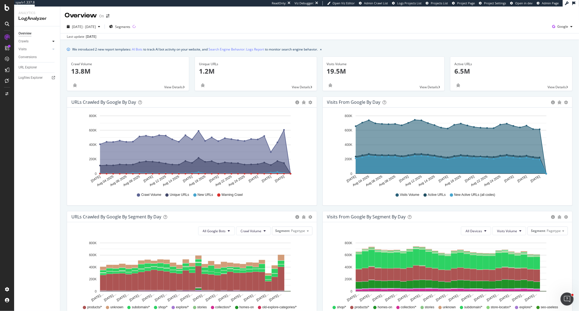
click at [52, 41] on icon at bounding box center [53, 41] width 2 height 3
click at [29, 48] on div "Daily Distribution" at bounding box center [33, 49] width 25 height 6
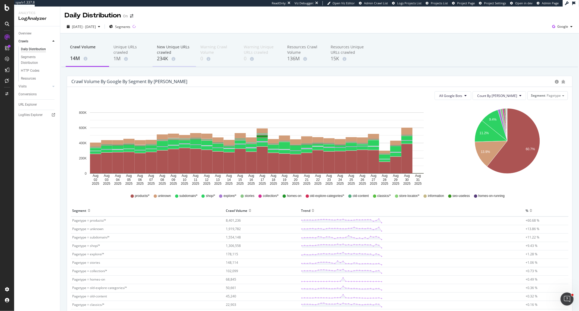
click at [157, 53] on div "New Unique URLs crawled" at bounding box center [174, 49] width 35 height 11
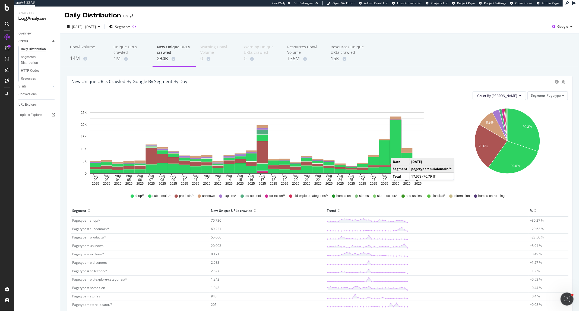
click at [396, 153] on rect "A chart." at bounding box center [395, 141] width 11 height 43
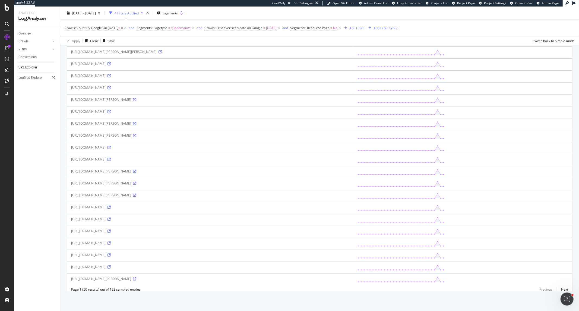
scroll to position [422, 0]
click at [561, 291] on link "Next" at bounding box center [562, 289] width 11 height 8
click at [111, 229] on icon at bounding box center [109, 230] width 3 height 3
copy div "https://customer-service.on-running.com/es-jp/dealers/ispo-far-eastern-xinyi-a1…"
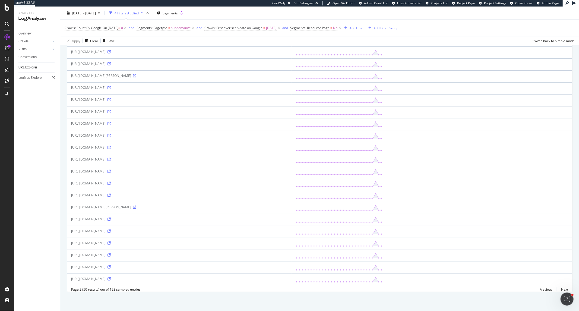
drag, startPoint x: 71, startPoint y: 226, endPoint x: 209, endPoint y: 227, distance: 137.9
click at [209, 229] on div "https://customer-service.on-running.com/es-jp/dealers/ispo-far-eastern-xinyi-a1…" at bounding box center [179, 231] width 216 height 5
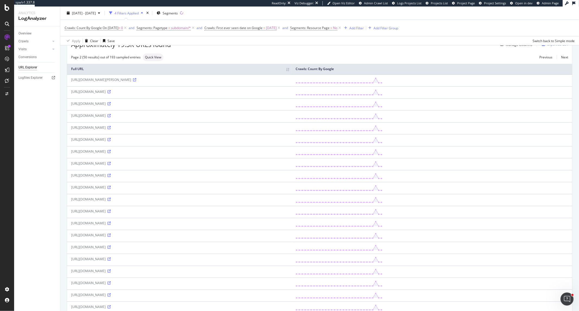
scroll to position [0, 0]
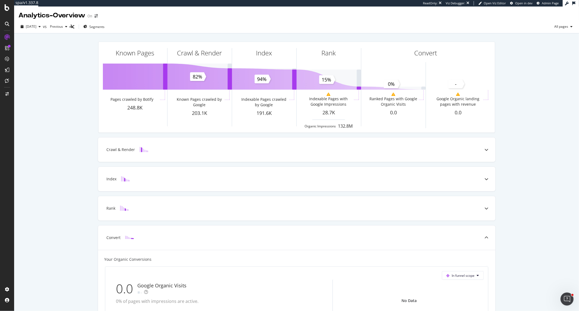
scroll to position [80, 0]
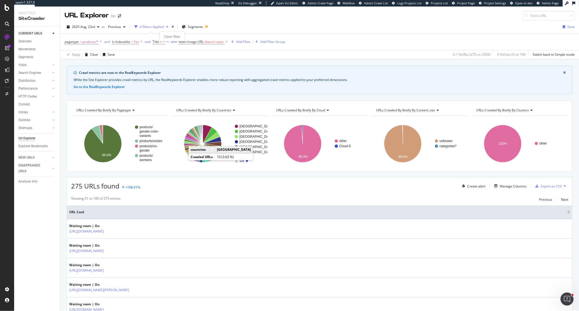
click at [173, 26] on div "times" at bounding box center [172, 26] width 5 height 5
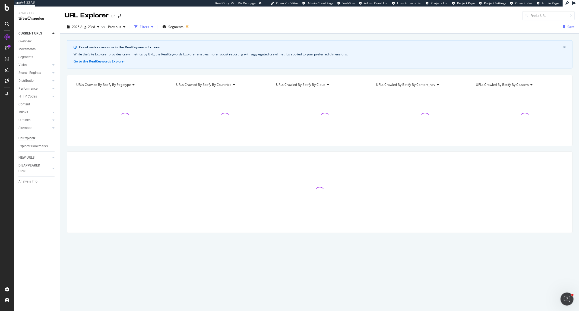
click at [148, 29] on div "Filters" at bounding box center [143, 27] width 23 height 8
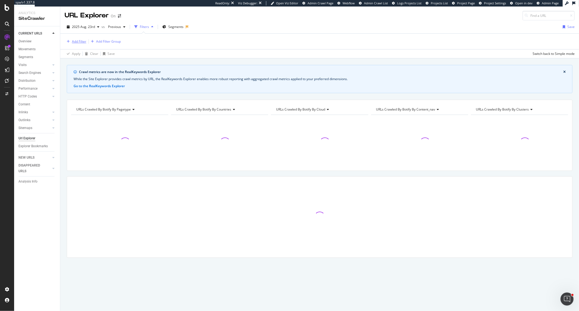
click at [82, 42] on div "Add Filter" at bounding box center [79, 41] width 14 height 5
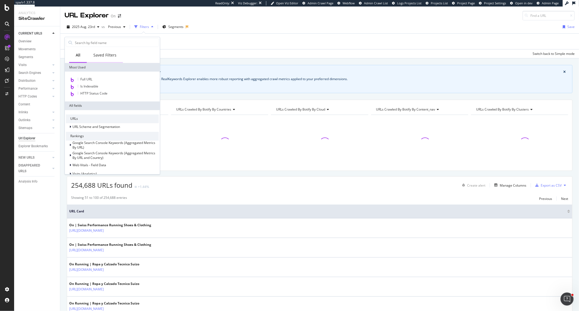
click at [111, 52] on div "Saved Filters" at bounding box center [105, 55] width 36 height 15
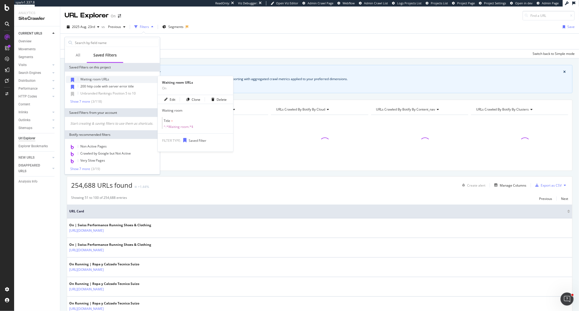
click at [105, 79] on span "Waiting room URLs" at bounding box center [94, 79] width 29 height 5
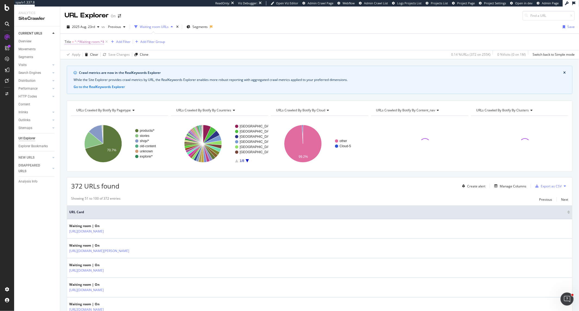
click at [99, 42] on span "^.*Waiting room.*$" at bounding box center [90, 42] width 30 height 8
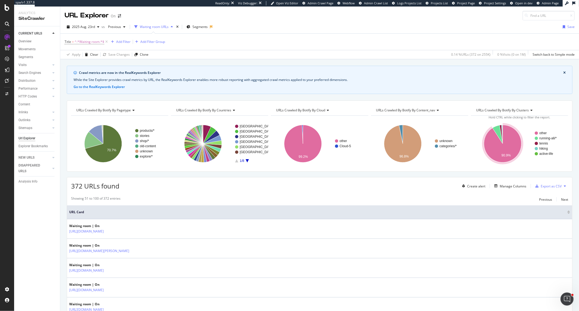
click at [206, 63] on div "Crawl metrics are now in the RealKeywords Explorer While the Site Explorer prov…" at bounding box center [319, 65] width 519 height 13
click at [476, 187] on div "Create alert" at bounding box center [476, 186] width 18 height 5
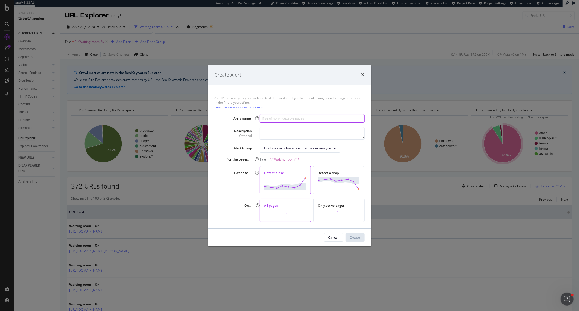
click at [291, 118] on input "modal" at bounding box center [312, 118] width 105 height 9
drag, startPoint x: 309, startPoint y: 115, endPoint x: 251, endPoint y: 115, distance: 58.9
click at [251, 115] on div "Alert name rISE IN WAITING ROOM" at bounding box center [290, 118] width 150 height 9
drag, startPoint x: 268, startPoint y: 118, endPoint x: 260, endPoint y: 118, distance: 8.7
click at [260, 118] on input "Rise in Waiting room pages" at bounding box center [312, 118] width 105 height 9
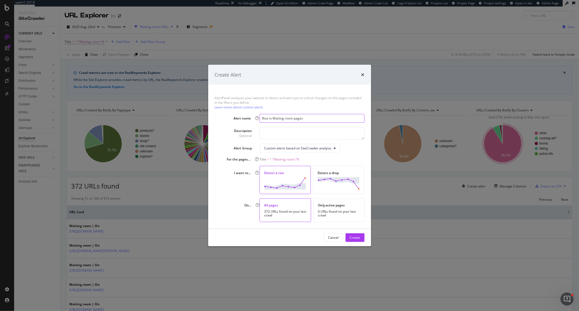
type input "Rise in Waiting room pages"
click at [277, 129] on textarea "modal" at bounding box center [312, 133] width 105 height 12
type textarea "Rise in URLs redirected to Cloudfront Waiting room"
click at [294, 181] on img "modal" at bounding box center [285, 183] width 42 height 12
click at [353, 240] on div "Create" at bounding box center [355, 237] width 10 height 5
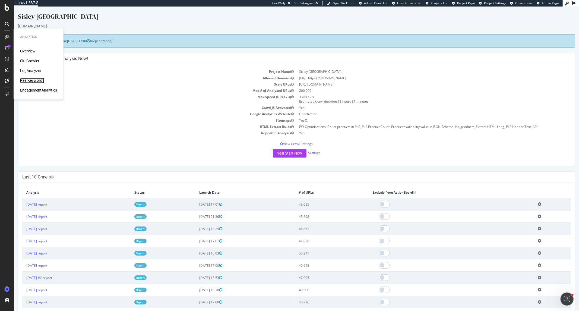
click at [39, 78] on div "RealKeywords" at bounding box center [32, 80] width 24 height 5
